Goal: Information Seeking & Learning: Check status

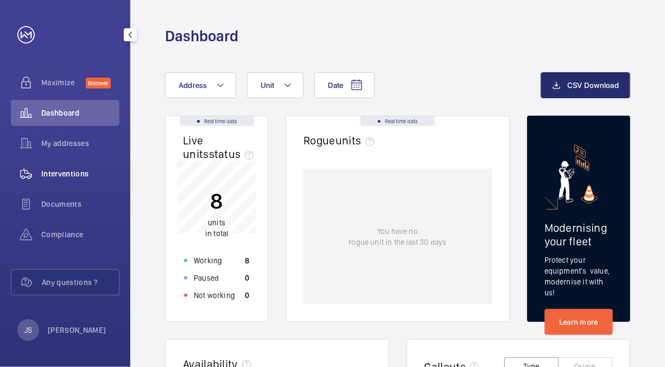
click at [65, 173] on span "Interventions" at bounding box center [80, 173] width 78 height 11
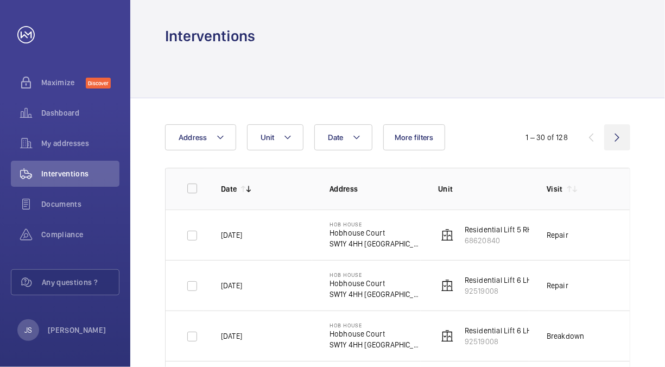
click at [618, 135] on wm-front-icon-button at bounding box center [617, 137] width 26 height 26
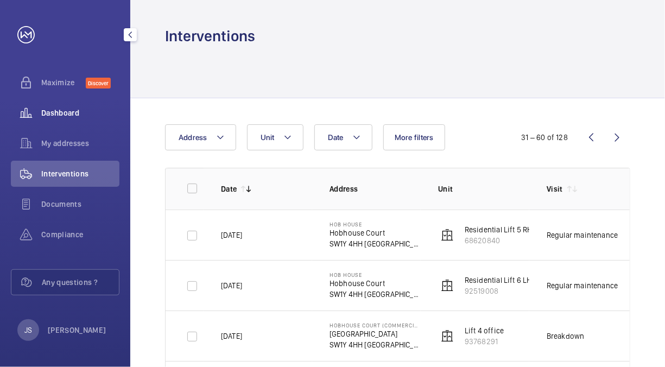
click at [65, 111] on span "Dashboard" at bounding box center [80, 113] width 78 height 11
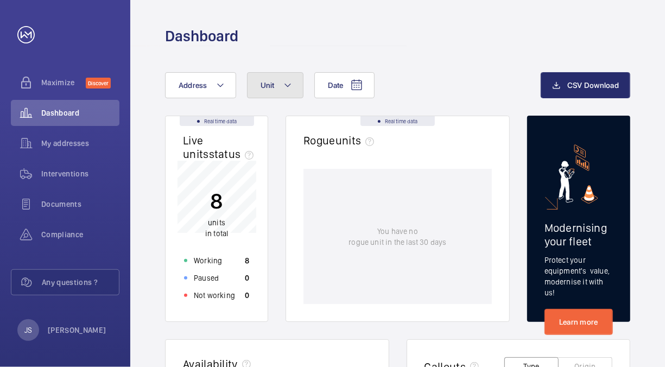
click at [266, 81] on span "Unit" at bounding box center [268, 85] width 14 height 9
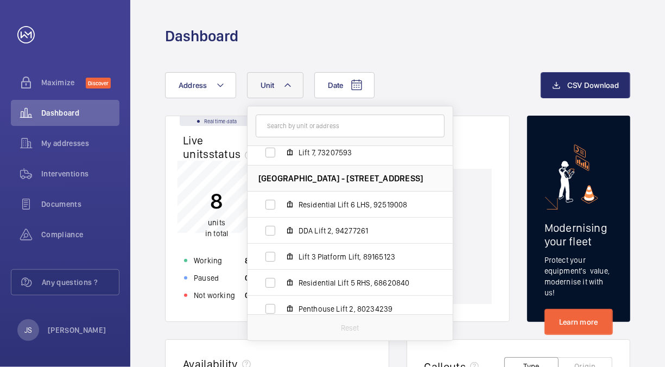
scroll to position [92, 0]
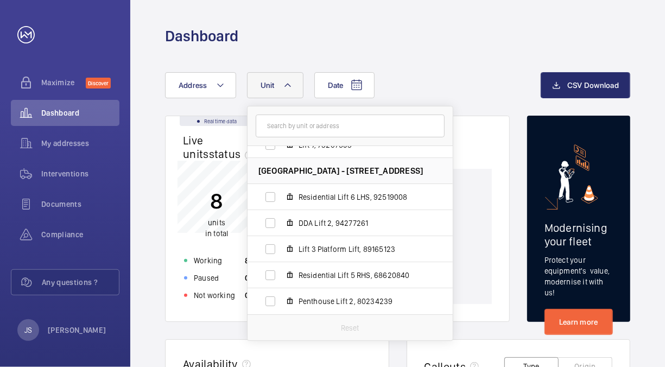
drag, startPoint x: 454, startPoint y: 289, endPoint x: 457, endPoint y: 258, distance: 31.1
click at [457, 258] on div "You have no rogue unit in the last 30 days" at bounding box center [398, 236] width 188 height 135
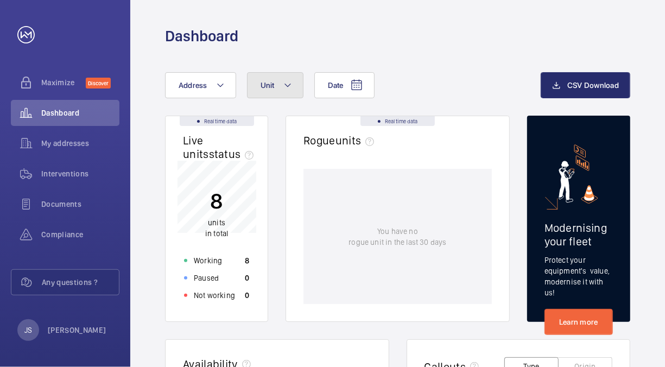
click at [269, 87] on span "Unit" at bounding box center [268, 85] width 14 height 9
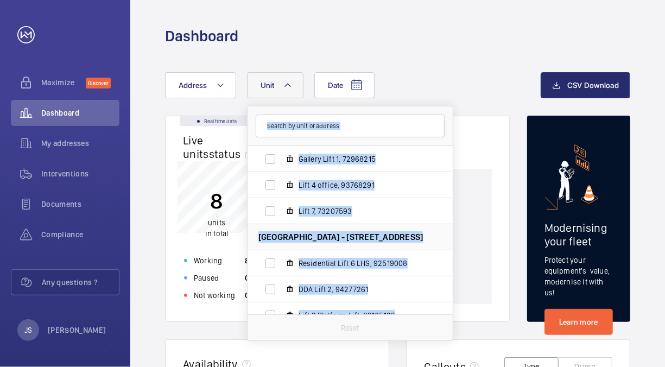
scroll to position [0, 0]
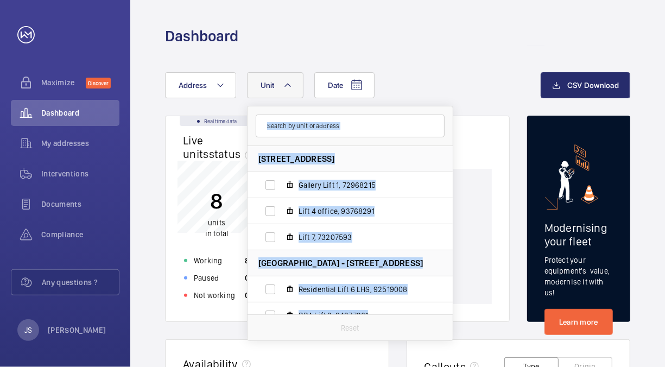
drag, startPoint x: 452, startPoint y: 290, endPoint x: 450, endPoint y: 140, distance: 149.9
click at [450, 140] on div "[GEOGRAPHIC_DATA] (Commercial) - [GEOGRAPHIC_DATA] Lift 1, 72968215 Lift 4 offi…" at bounding box center [350, 223] width 206 height 235
click at [401, 206] on span "Lift 4 office, 93768291" at bounding box center [362, 211] width 126 height 11
click at [281, 206] on input "Lift 4 office, 93768291" at bounding box center [271, 211] width 22 height 22
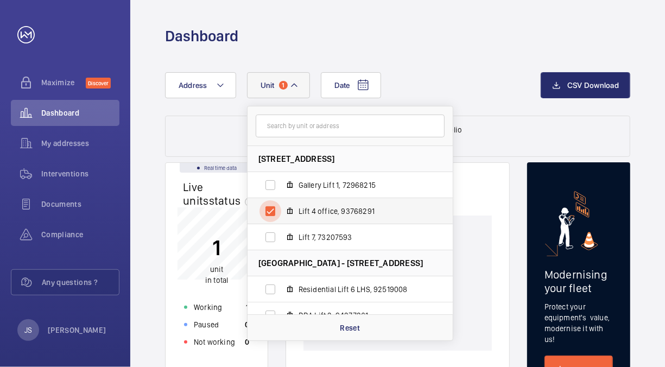
click at [267, 208] on input "Lift 4 office, 93768291" at bounding box center [271, 211] width 22 height 22
checkbox input "false"
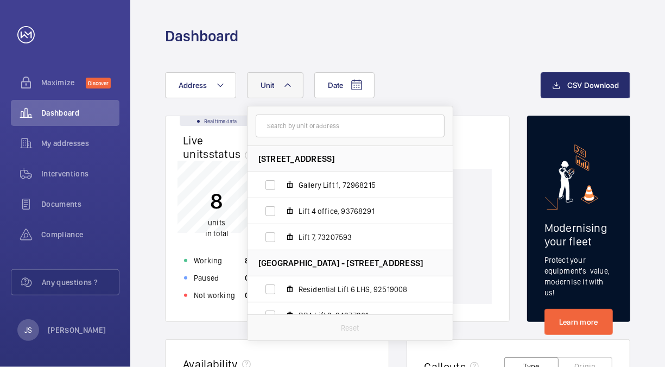
drag, startPoint x: 448, startPoint y: 236, endPoint x: 455, endPoint y: 281, distance: 46.1
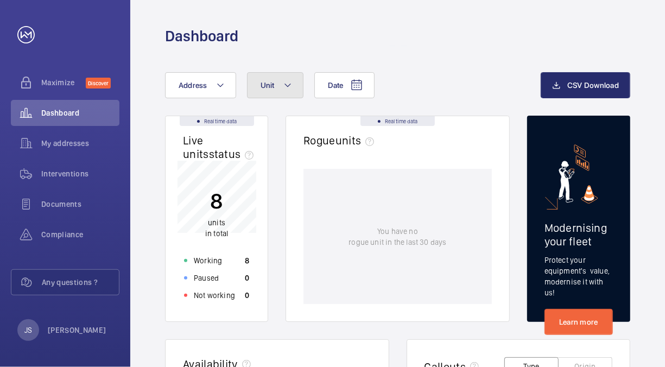
click at [284, 86] on mat-icon at bounding box center [287, 85] width 9 height 13
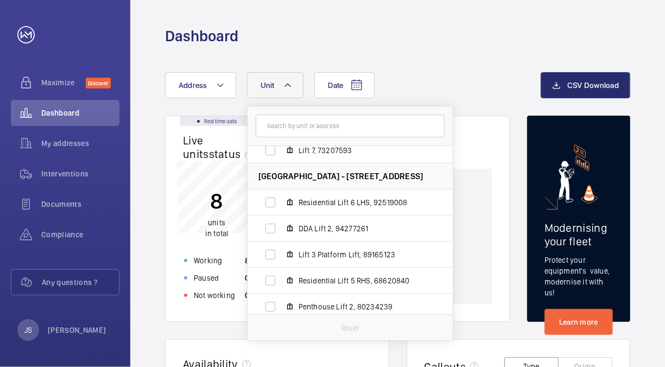
scroll to position [92, 0]
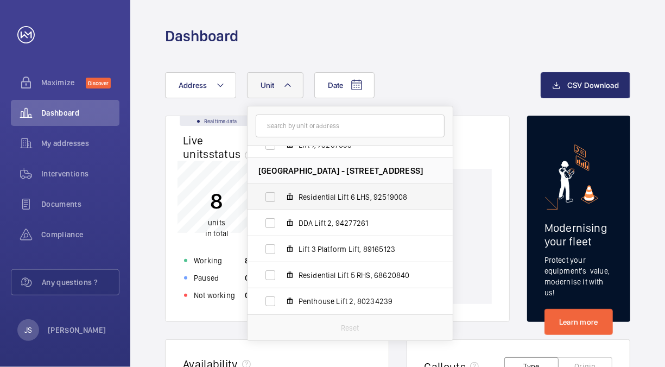
click at [337, 195] on span "Residential Lift 6 LHS, 92519008" at bounding box center [362, 197] width 126 height 11
click at [281, 195] on input "Residential Lift 6 LHS, 92519008" at bounding box center [271, 197] width 22 height 22
checkbox input "true"
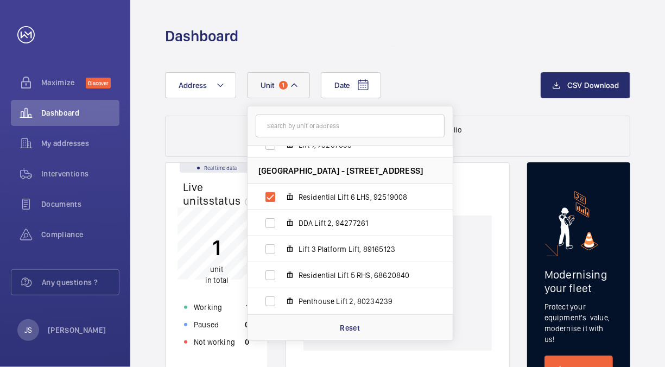
click at [483, 85] on div "Date Address [STREET_ADDRESS] Gallery Lift 1, 72968215 Lift 4 office, 93768291 …" at bounding box center [353, 85] width 376 height 26
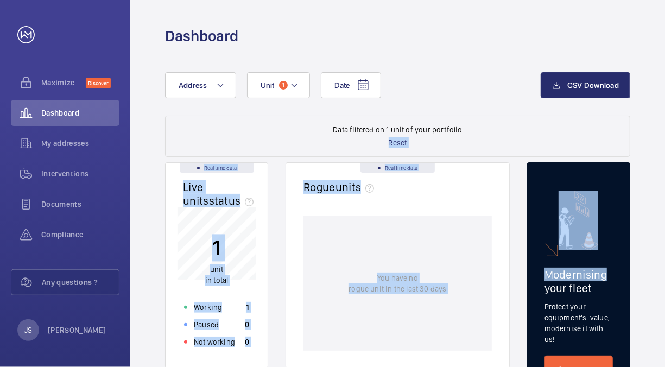
drag, startPoint x: 665, startPoint y: 121, endPoint x: 667, endPoint y: 214, distance: 92.9
click at [665, 214] on html "Your request has been sent. We will contact you soon. Maximize Discover Dashboa…" at bounding box center [332, 183] width 665 height 367
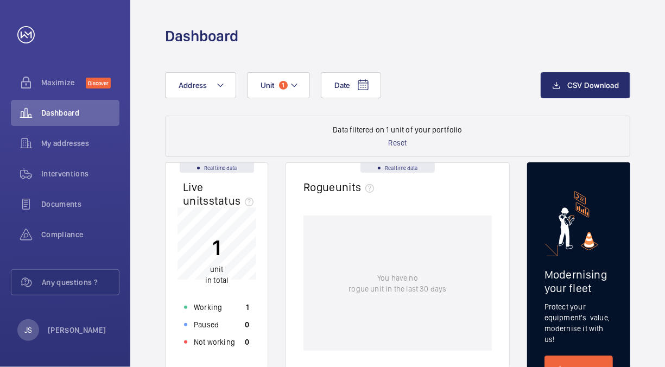
click at [71, 108] on span "Dashboard" at bounding box center [80, 113] width 78 height 11
click at [272, 85] on span "Unit" at bounding box center [268, 85] width 14 height 9
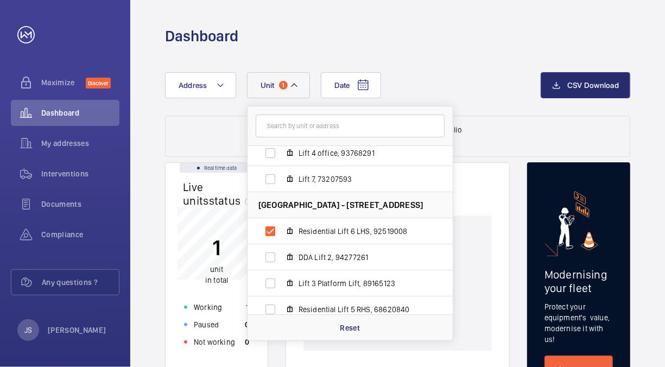
scroll to position [10, 0]
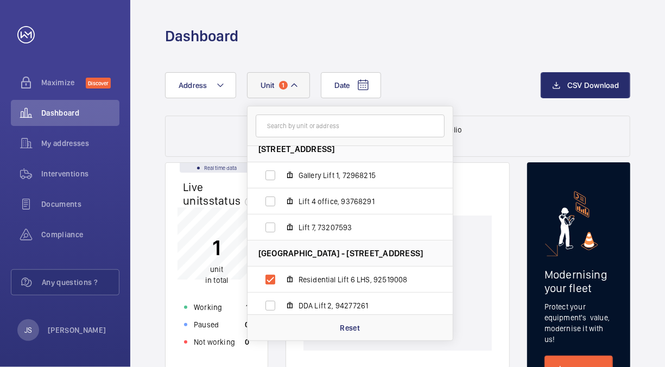
drag, startPoint x: 447, startPoint y: 245, endPoint x: 448, endPoint y: 264, distance: 18.5
click at [448, 264] on li "[GEOGRAPHIC_DATA] - [STREET_ADDRESS]" at bounding box center [350, 254] width 205 height 26
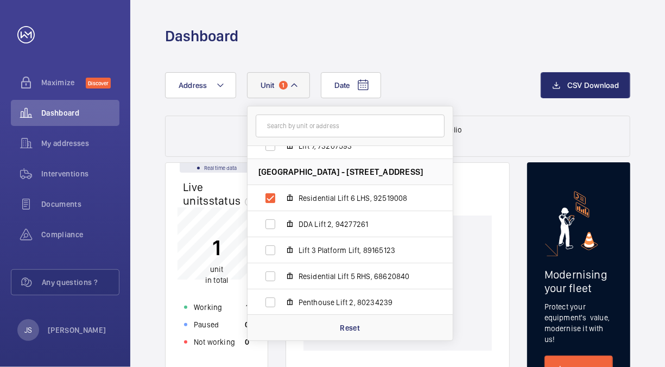
scroll to position [92, 0]
